Goal: Check status: Check status

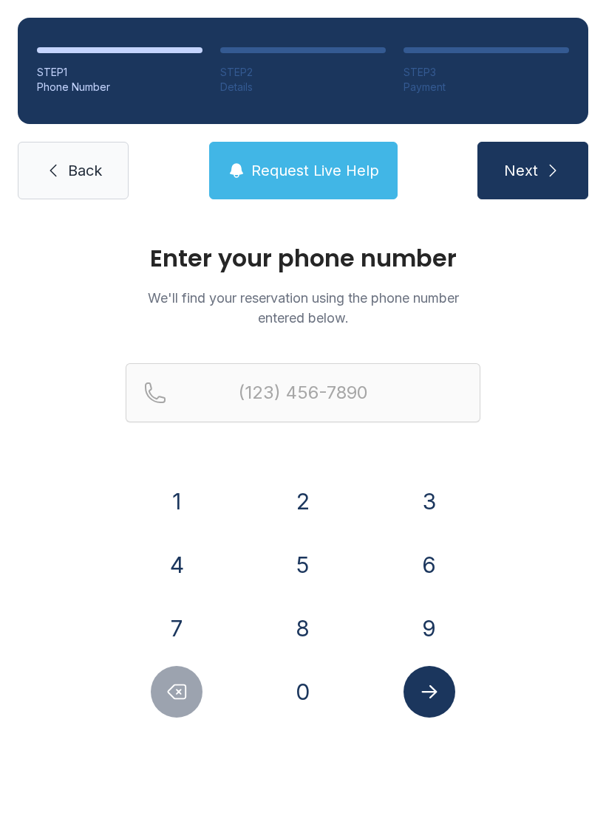
click at [200, 617] on button "7" at bounding box center [177, 629] width 52 height 52
click at [308, 629] on button "8" at bounding box center [303, 629] width 52 height 52
click at [445, 568] on button "6" at bounding box center [429, 565] width 52 height 52
click at [317, 476] on div "2" at bounding box center [303, 502] width 103 height 52
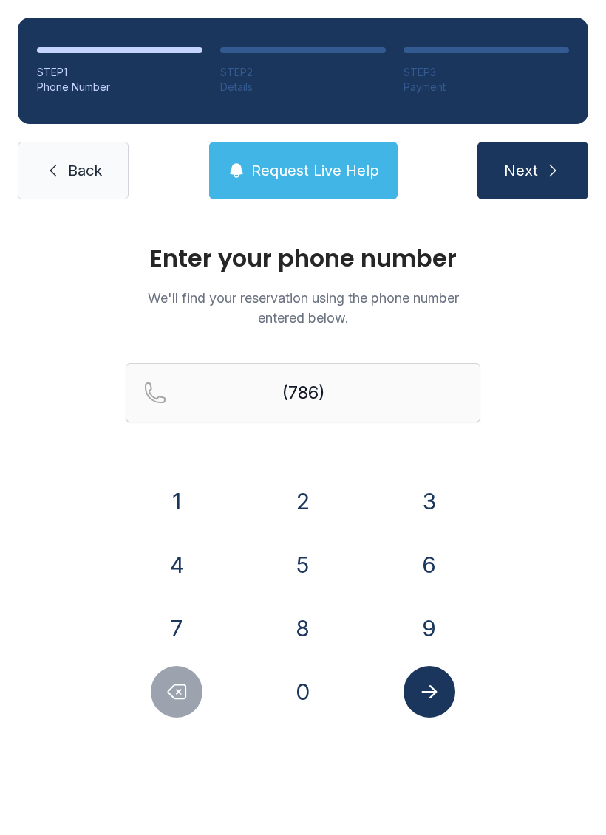
click at [437, 613] on button "9" at bounding box center [429, 629] width 52 height 52
click at [321, 702] on button "0" at bounding box center [303, 692] width 52 height 52
click at [316, 627] on button "8" at bounding box center [303, 629] width 52 height 52
click at [311, 567] on button "5" at bounding box center [303, 565] width 52 height 52
click at [310, 560] on button "5" at bounding box center [303, 565] width 52 height 52
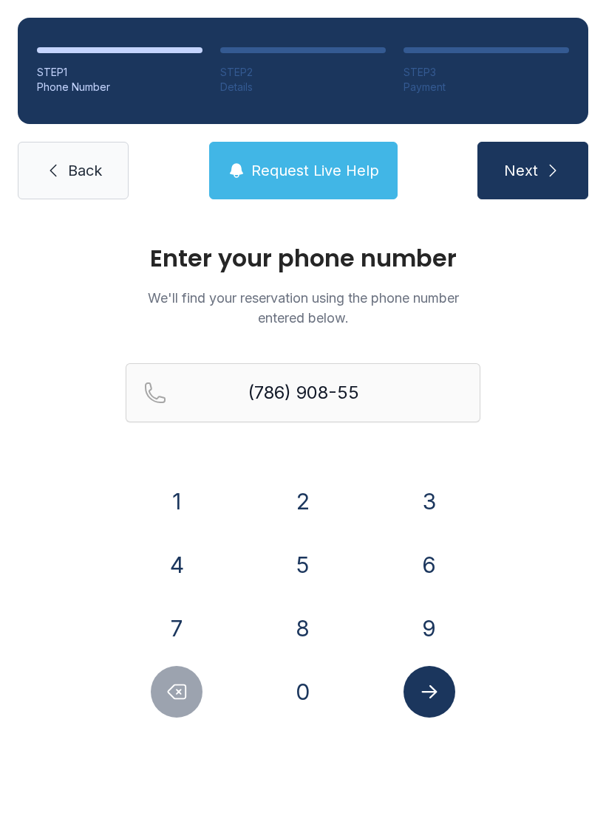
click at [174, 693] on icon "Delete number" at bounding box center [176, 692] width 22 height 22
click at [174, 692] on icon "Delete number" at bounding box center [176, 692] width 22 height 22
click at [157, 694] on button "Delete number" at bounding box center [177, 692] width 52 height 52
click at [157, 693] on button "Delete number" at bounding box center [177, 692] width 52 height 52
click at [179, 680] on button "Delete number" at bounding box center [177, 692] width 52 height 52
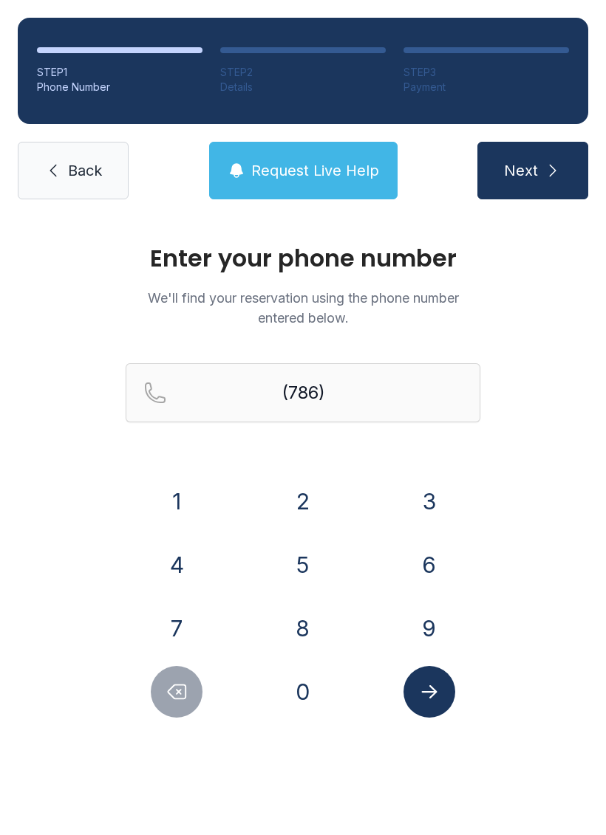
click at [308, 502] on button "2" at bounding box center [303, 502] width 52 height 52
click at [437, 634] on button "9" at bounding box center [429, 629] width 52 height 52
click at [323, 692] on button "0" at bounding box center [303, 692] width 52 height 52
click at [318, 633] on button "8" at bounding box center [303, 629] width 52 height 52
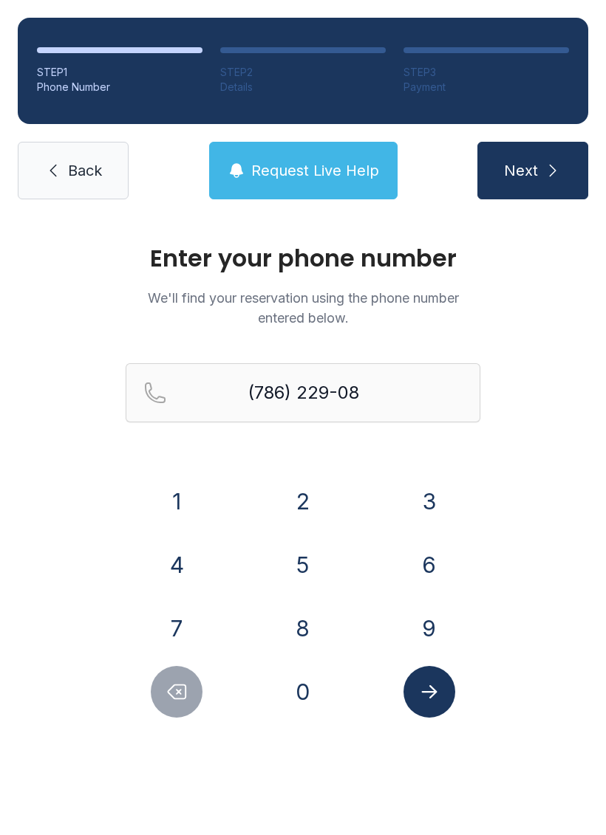
click at [315, 584] on button "5" at bounding box center [303, 565] width 52 height 52
click at [315, 583] on button "5" at bounding box center [303, 565] width 52 height 52
type input "[PHONE_NUMBER]"
click at [437, 706] on button "Submit lookup form" at bounding box center [429, 692] width 52 height 52
